Goal: Task Accomplishment & Management: Use online tool/utility

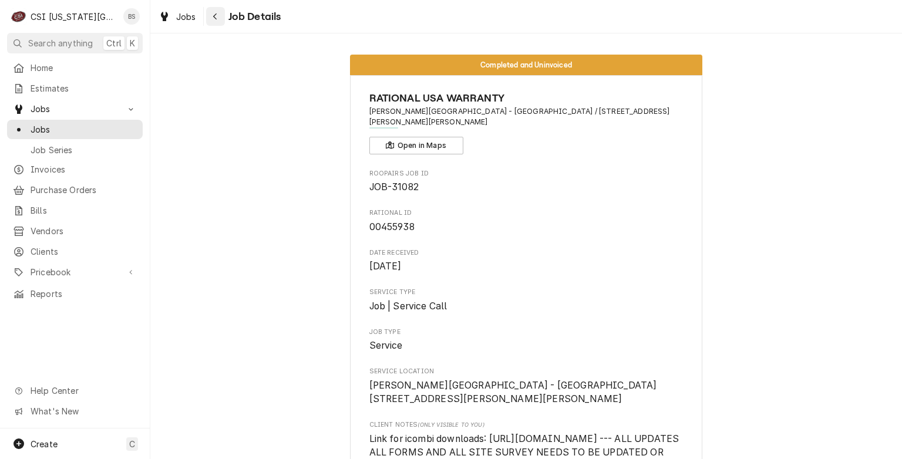
click at [214, 15] on icon "Navigate back" at bounding box center [215, 17] width 4 height 6
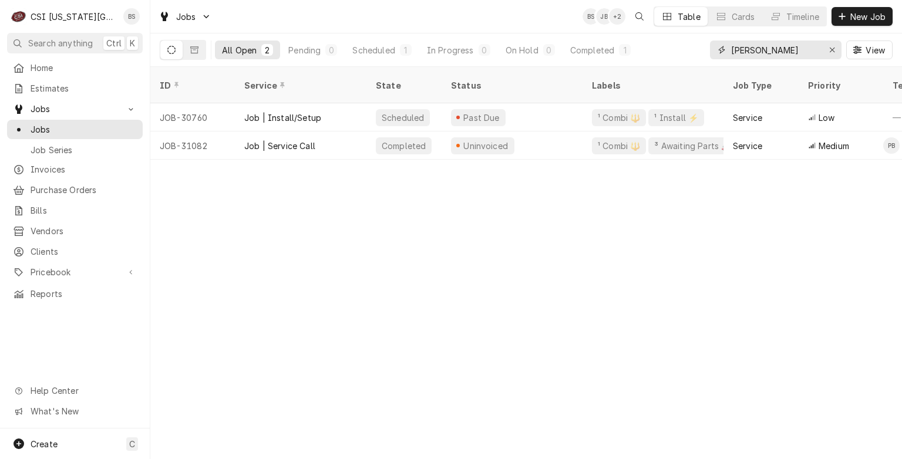
click at [779, 50] on input "john knox" at bounding box center [775, 50] width 88 height 19
type input "j"
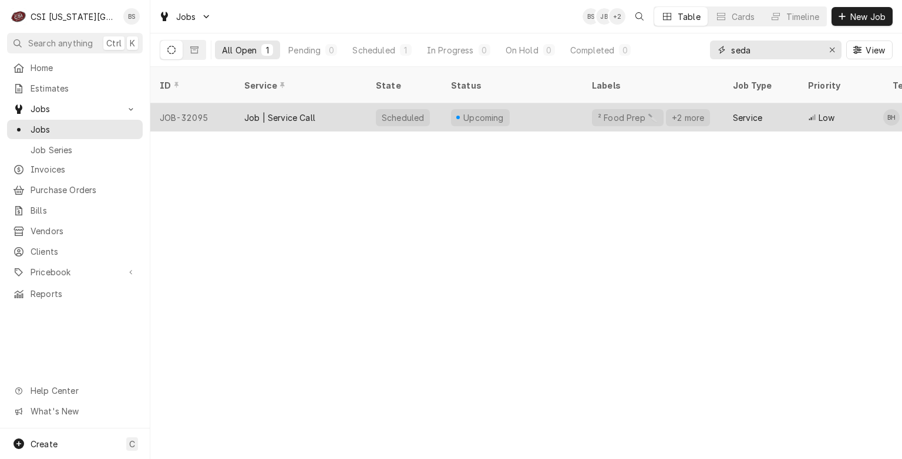
type input "seda"
click at [265, 112] on div "Job | Service Call" at bounding box center [279, 118] width 71 height 12
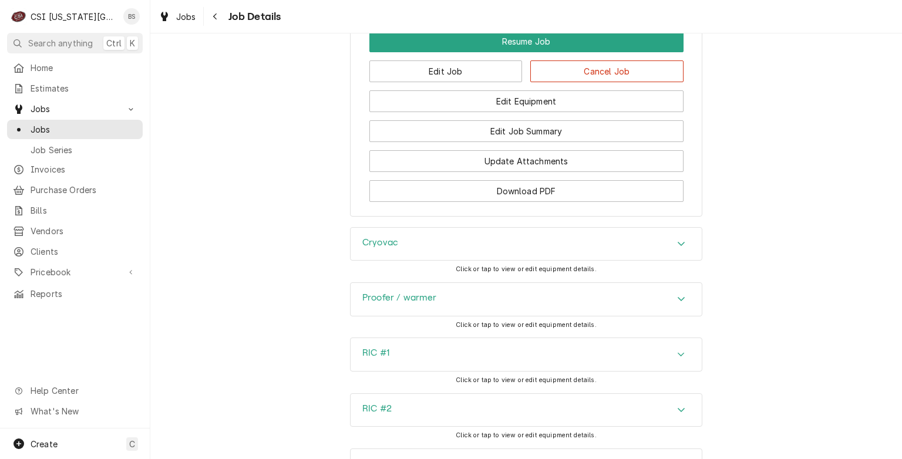
scroll to position [1513, 0]
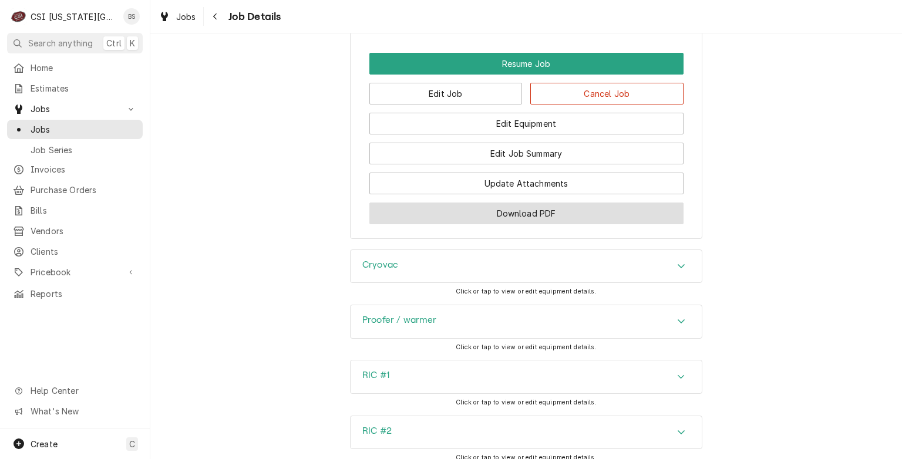
click at [529, 203] on button "Download PDF" at bounding box center [526, 214] width 314 height 22
